Goal: Information Seeking & Learning: Learn about a topic

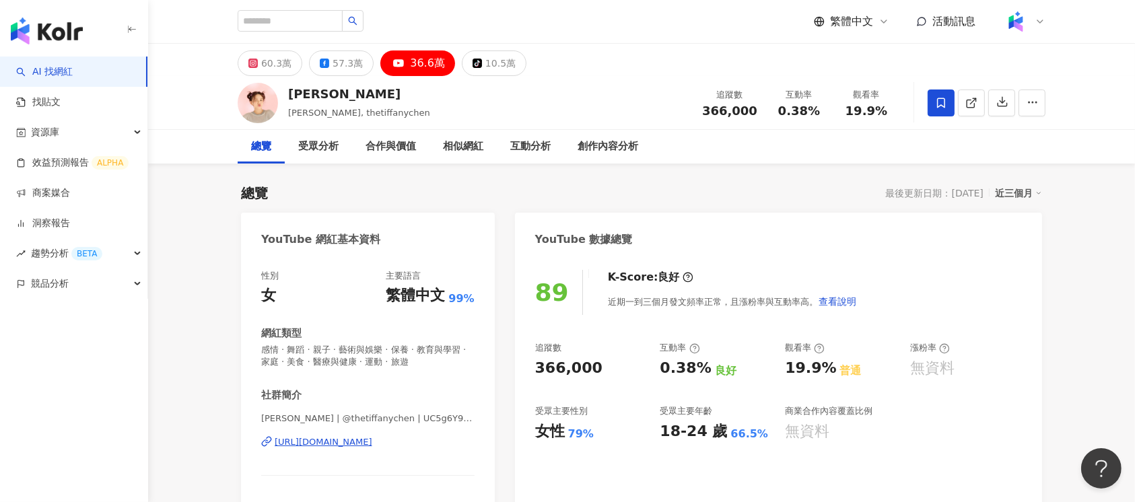
click at [372, 445] on div "https://www.youtube.com/channel/UC5g6Y9boEjLQEFCQckpNOnw" at bounding box center [324, 442] width 98 height 12
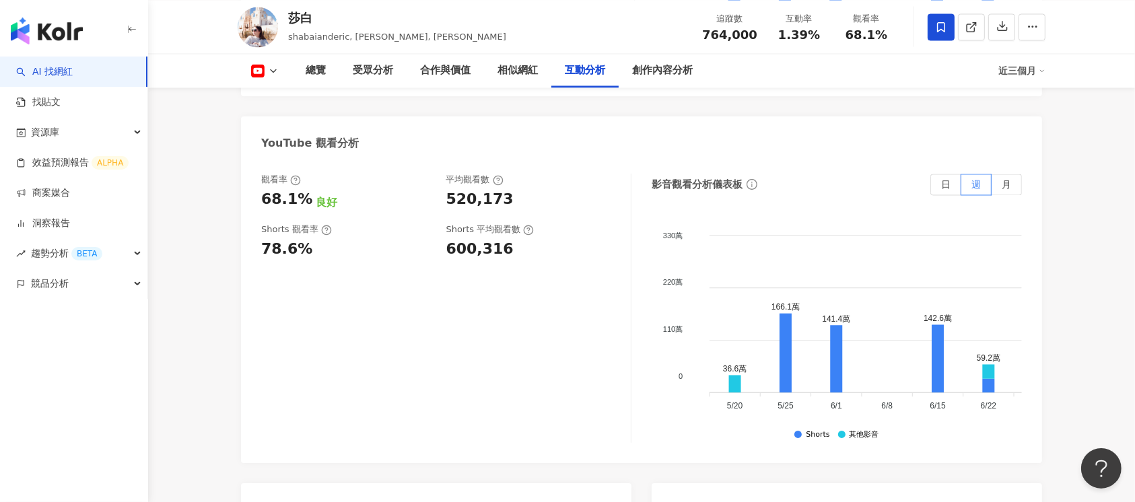
scroll to position [3142, 0]
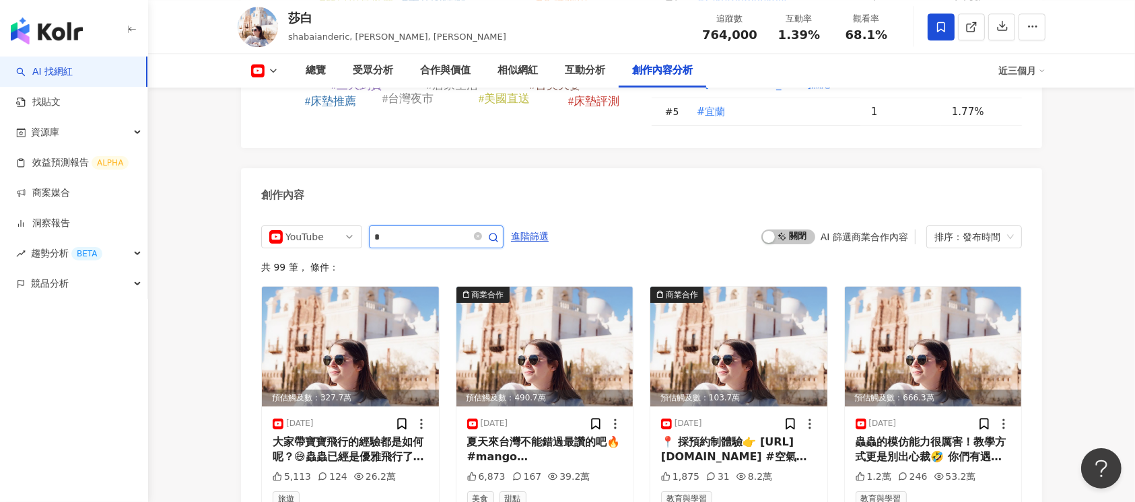
type input "*"
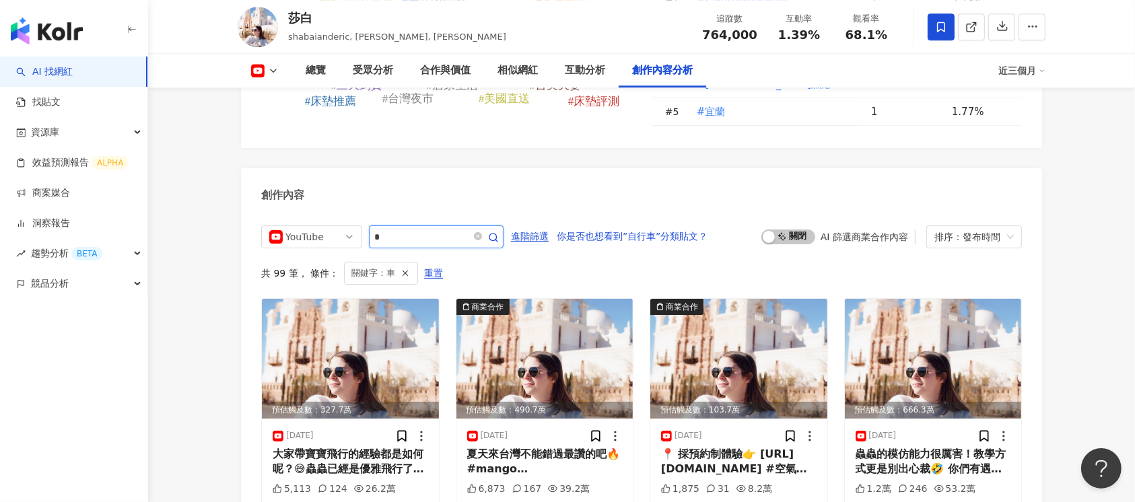
scroll to position [3729, 0]
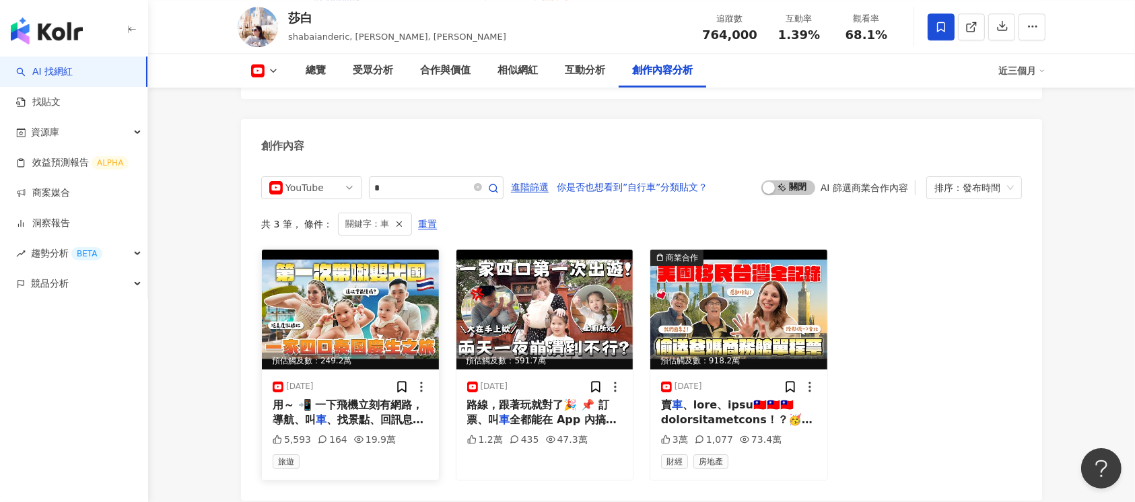
click at [351, 302] on img at bounding box center [350, 310] width 177 height 120
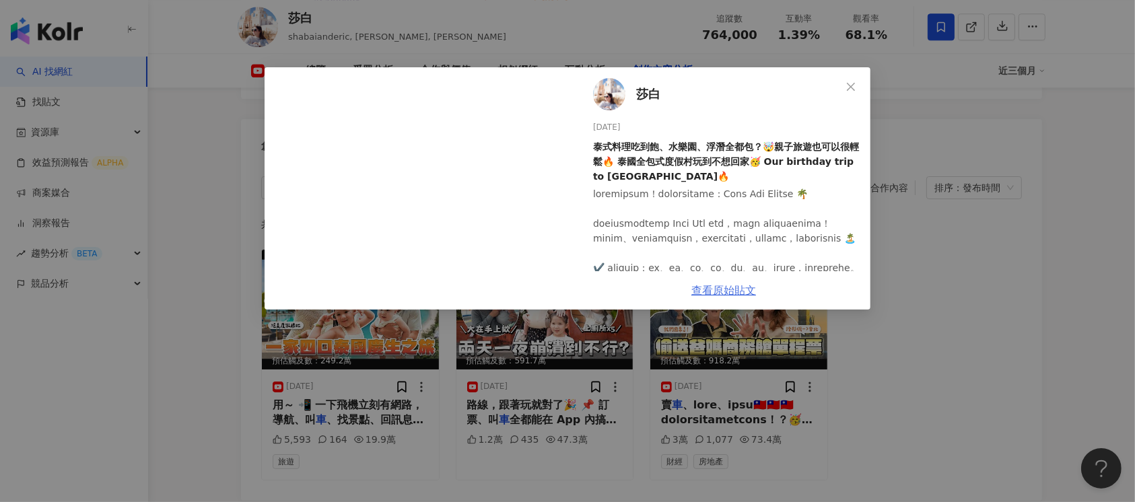
click at [723, 296] on link "查看原始貼文" at bounding box center [723, 290] width 65 height 13
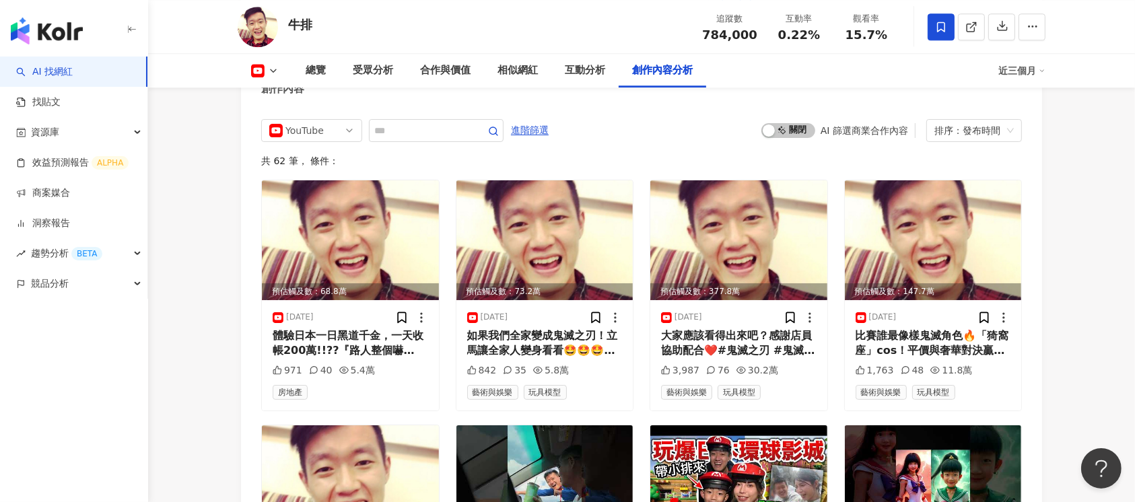
scroll to position [3501, 0]
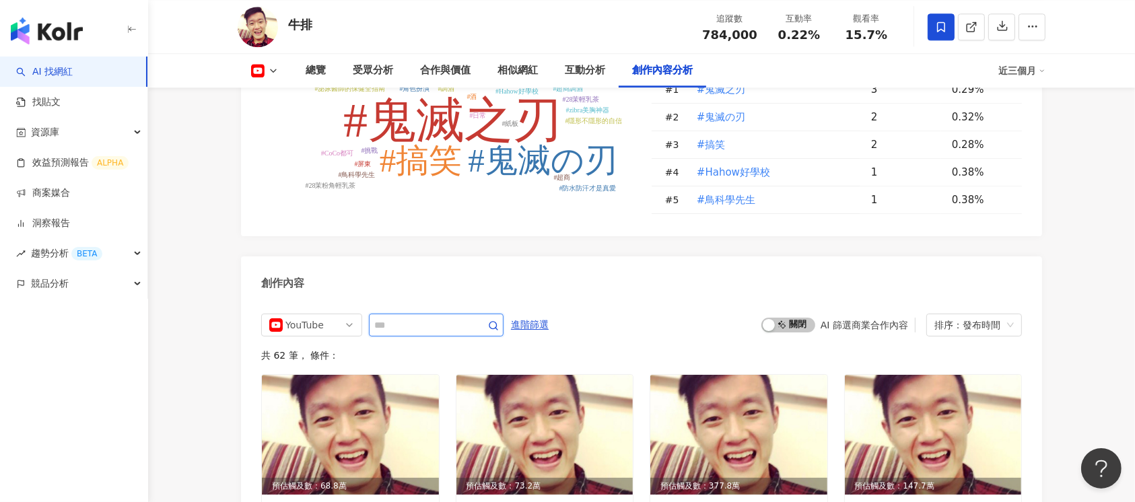
click at [428, 317] on input "text" at bounding box center [421, 325] width 94 height 16
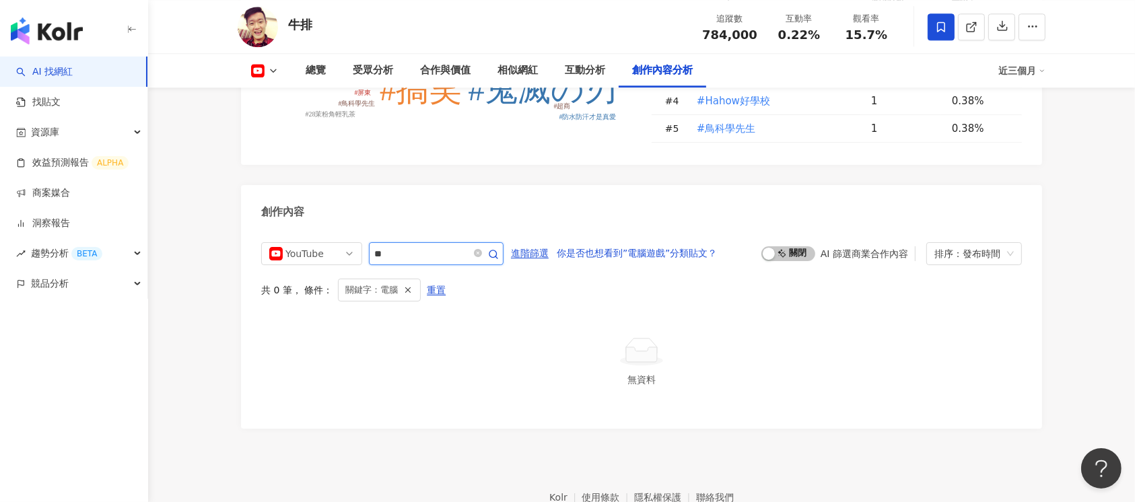
scroll to position [3551, 0]
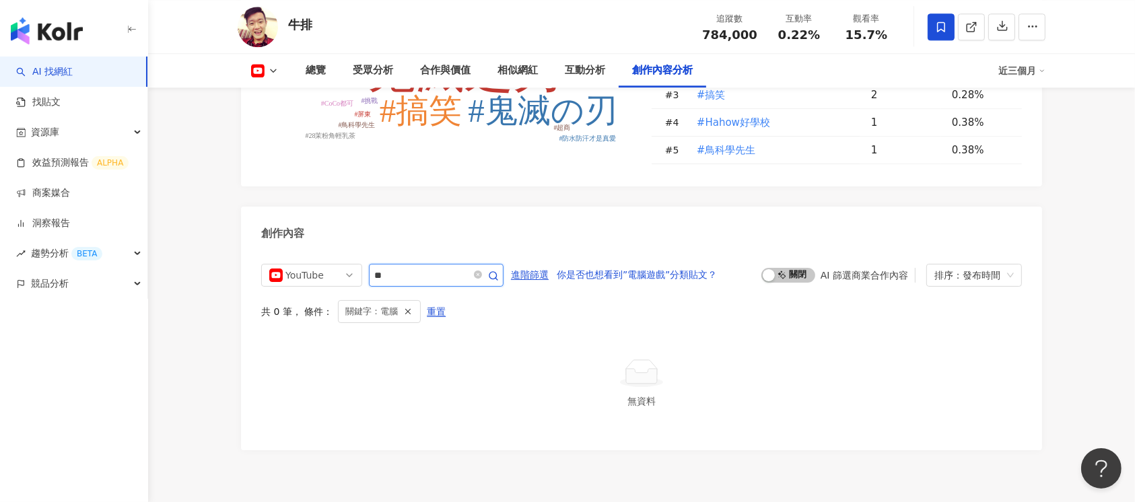
click at [430, 267] on input "**" at bounding box center [421, 275] width 94 height 16
type input "*"
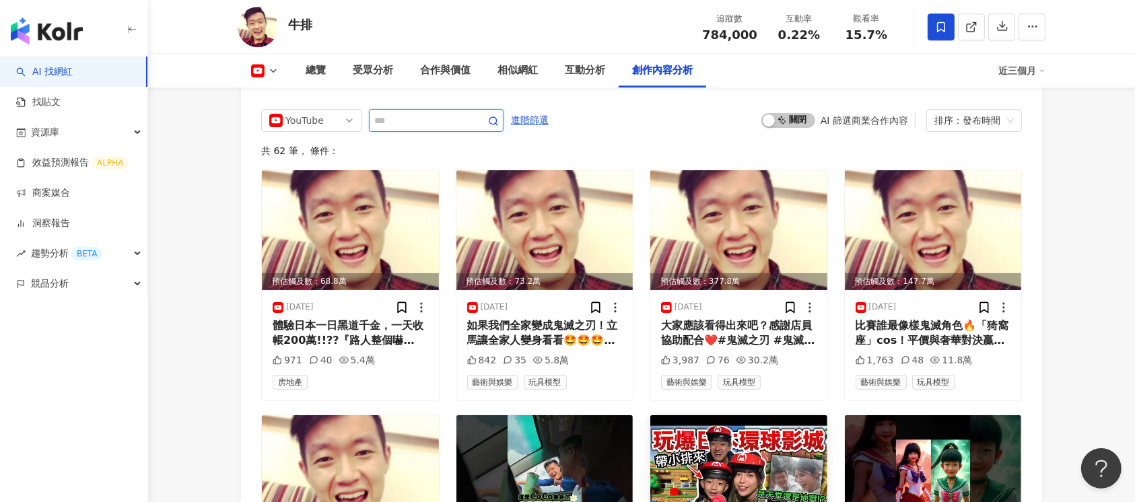
scroll to position [3572, 0]
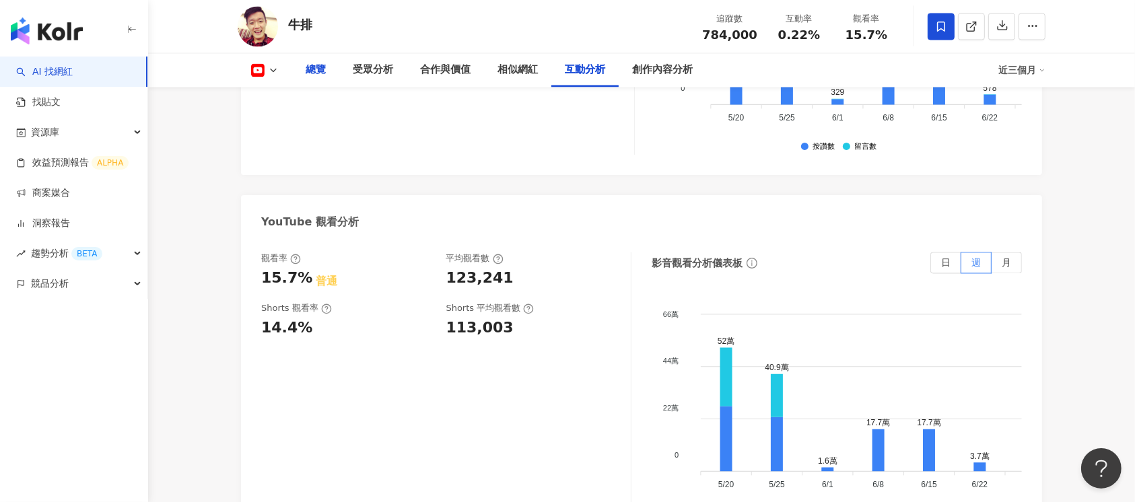
click at [314, 75] on div "總覽" at bounding box center [316, 71] width 20 height 16
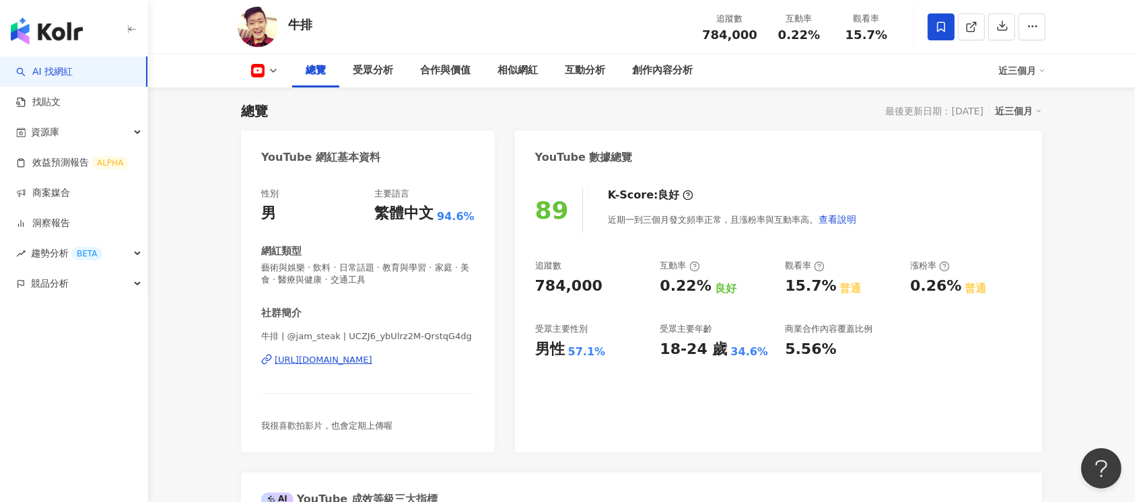
click at [372, 358] on div "https://www.youtube.com/channel/UCZJ6_ybUlrz2M-QrstqG4dg" at bounding box center [324, 360] width 98 height 12
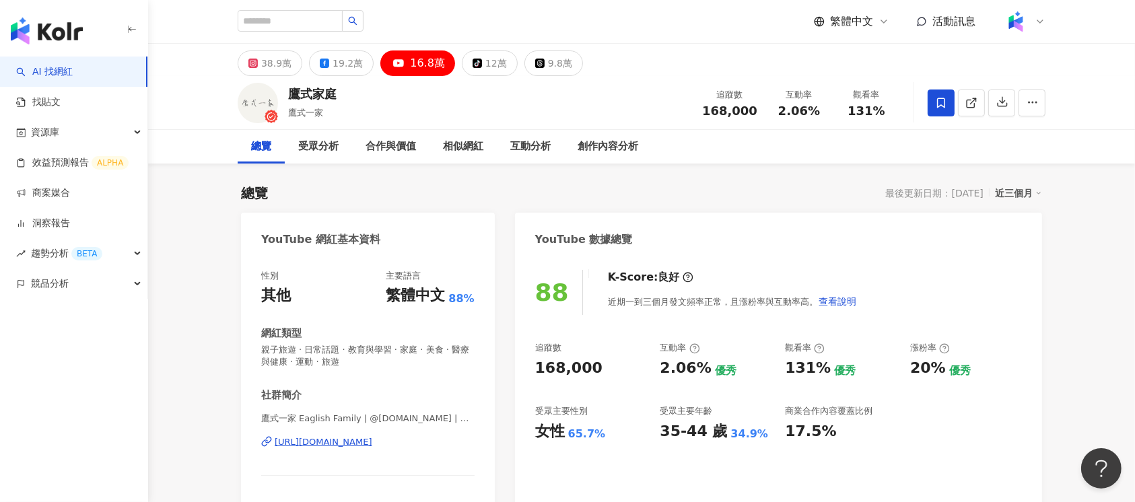
click at [372, 440] on div "https://www.youtube.com/channel/UCoiECoSdugZDJltQ8WkNw3w" at bounding box center [324, 442] width 98 height 12
drag, startPoint x: 724, startPoint y: 112, endPoint x: 759, endPoint y: 114, distance: 35.7
click at [759, 114] on div "追蹤數 168,000" at bounding box center [729, 102] width 71 height 29
copy span "168,000"
drag, startPoint x: 342, startPoint y: 94, endPoint x: 292, endPoint y: 94, distance: 49.8
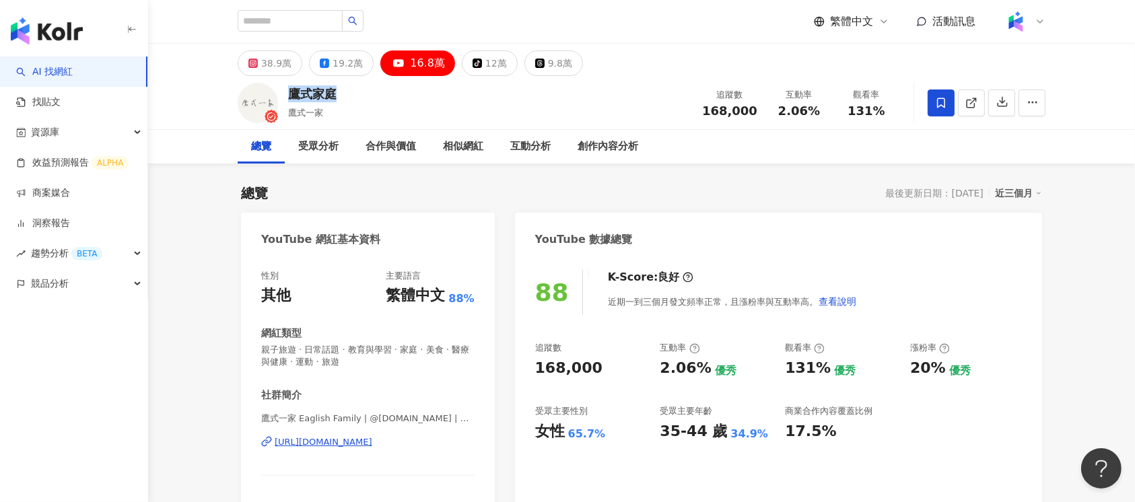
click at [292, 94] on div "鷹式家庭 鷹式一家 追蹤數 168,000 互動率 2.06% 觀看率 131%" at bounding box center [642, 102] width 862 height 53
copy div "鷹式家庭"
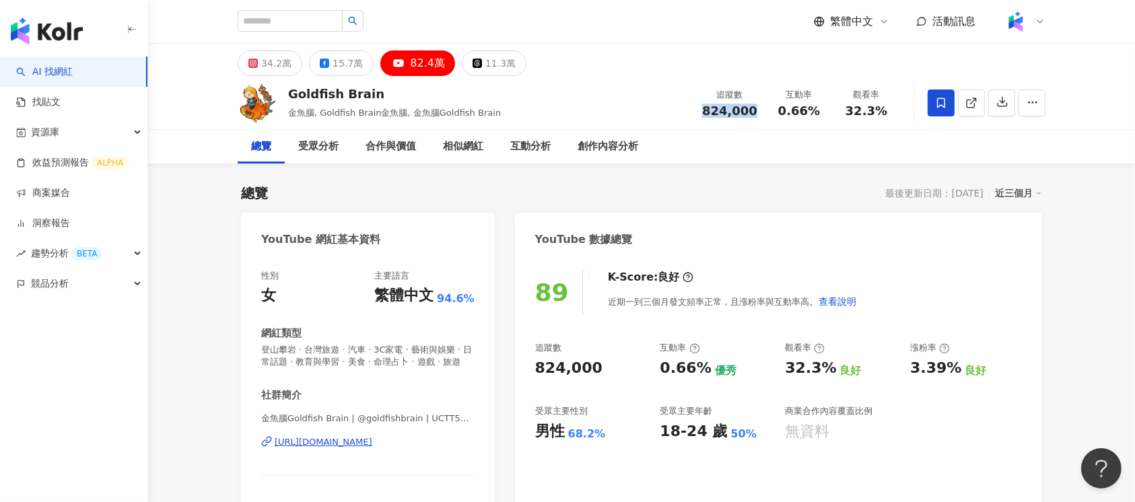
drag, startPoint x: 707, startPoint y: 111, endPoint x: 755, endPoint y: 121, distance: 48.9
click at [755, 121] on div "追蹤數 824,000 互動率 0.66% 觀看率 32.3%" at bounding box center [797, 103] width 206 height 40
copy span "824,000"
click at [372, 448] on div "https://www.youtube.com/channel/UCTT5gtQU5rX8sUQnZaBqiVw" at bounding box center [324, 442] width 98 height 12
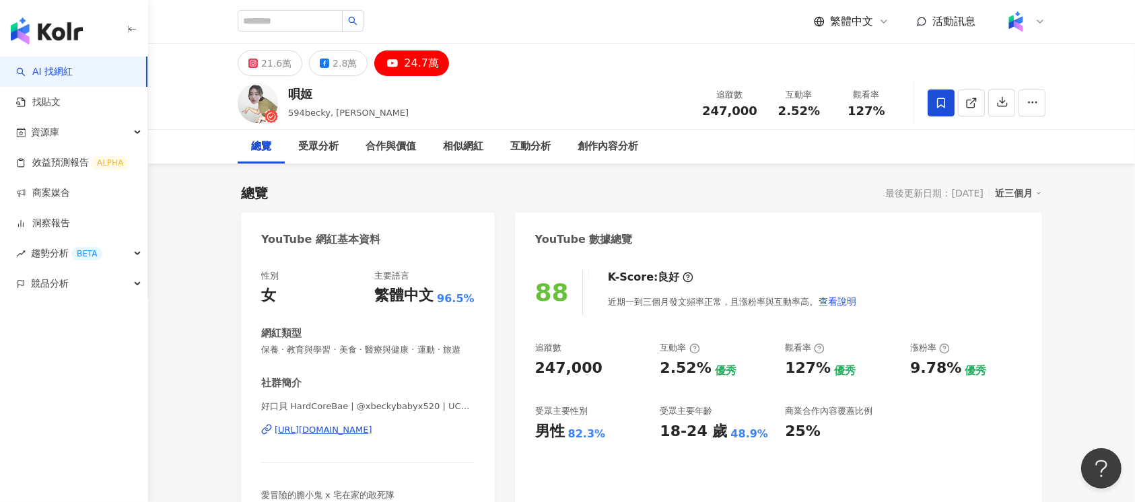
click at [761, 114] on div "追蹤數 247,000" at bounding box center [729, 102] width 71 height 29
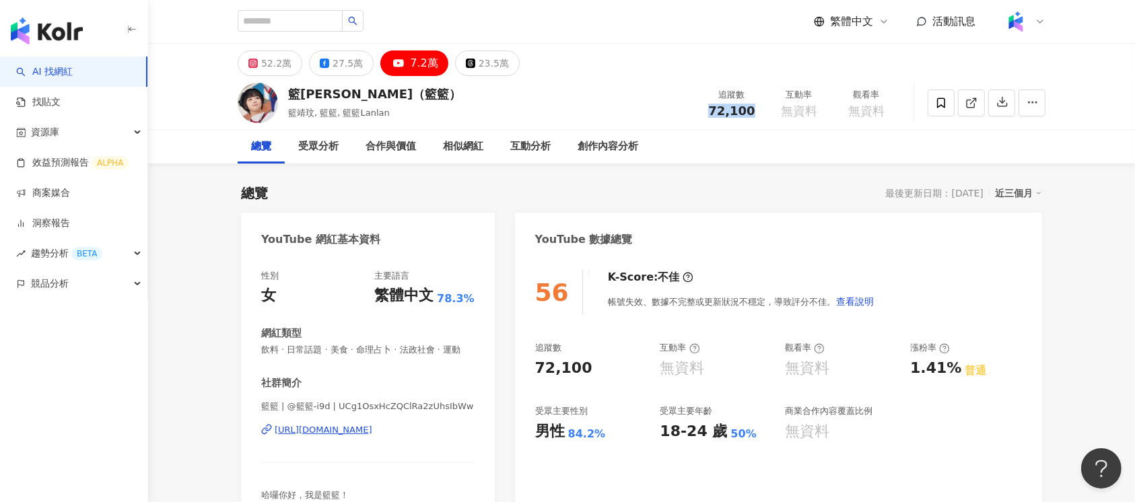
drag, startPoint x: 708, startPoint y: 110, endPoint x: 754, endPoint y: 114, distance: 46.0
click at [754, 114] on div "72,100" at bounding box center [731, 110] width 51 height 13
copy span "72,100"
